Goal: Navigation & Orientation: Go to known website

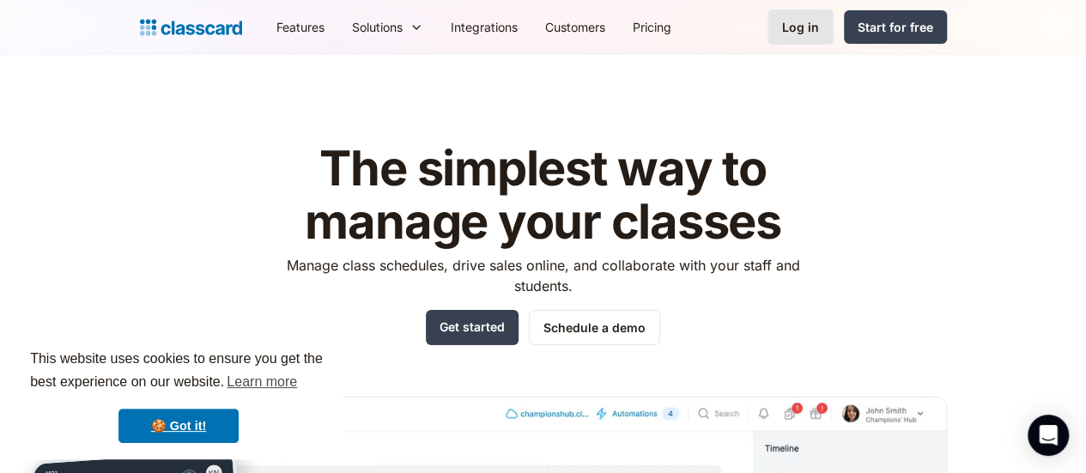
click at [833, 28] on link "Log in" at bounding box center [800, 26] width 66 height 35
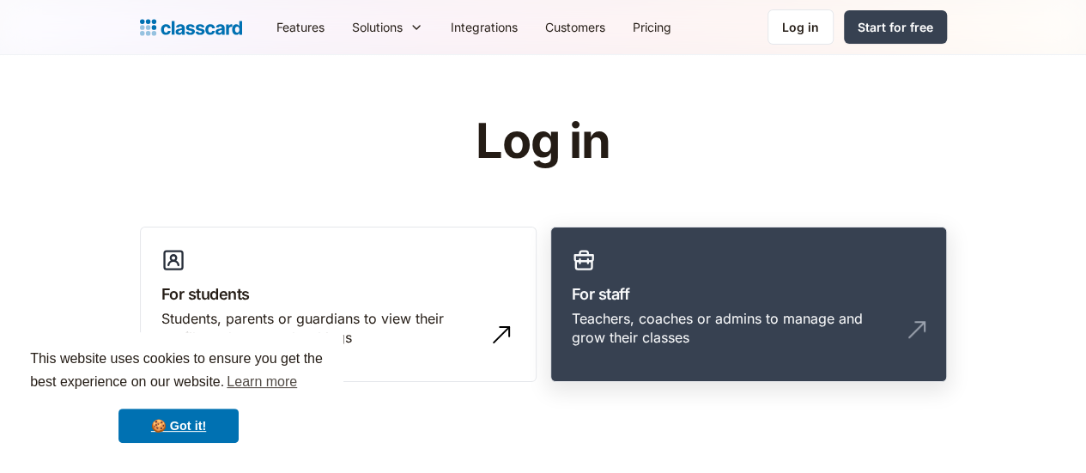
click at [751, 291] on h3 "For staff" at bounding box center [749, 293] width 354 height 23
